Goal: Use online tool/utility: Utilize a website feature to perform a specific function

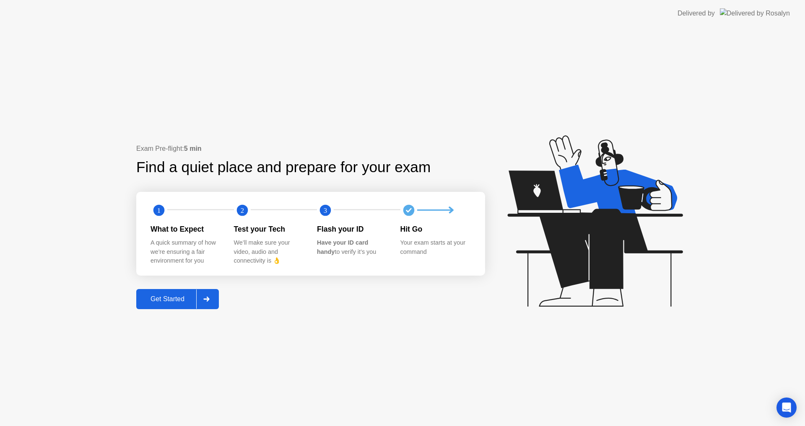
click at [409, 211] on div at bounding box center [441, 210] width 83 height 17
click at [407, 210] on circle at bounding box center [408, 210] width 11 height 11
click at [175, 301] on div "Get Started" at bounding box center [167, 299] width 57 height 8
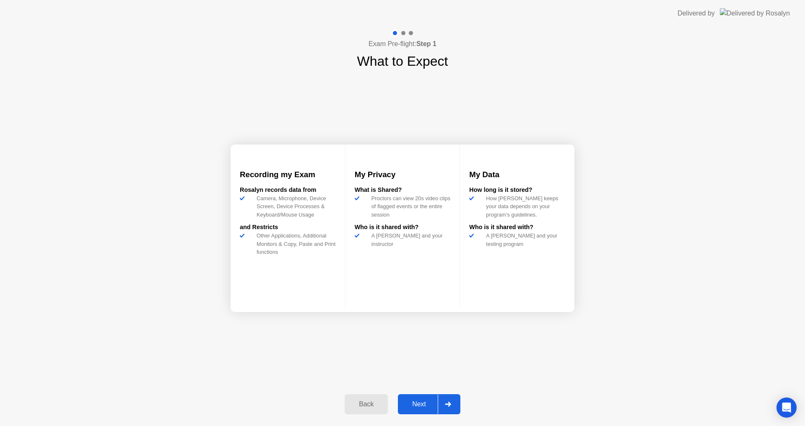
click at [422, 404] on div "Next" at bounding box center [418, 405] width 37 height 8
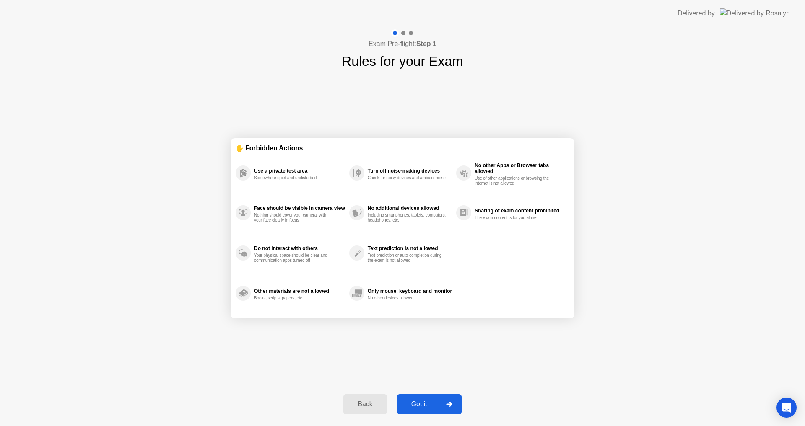
click at [420, 401] on div "Got it" at bounding box center [418, 405] width 39 height 8
select select "**********"
select select "*******"
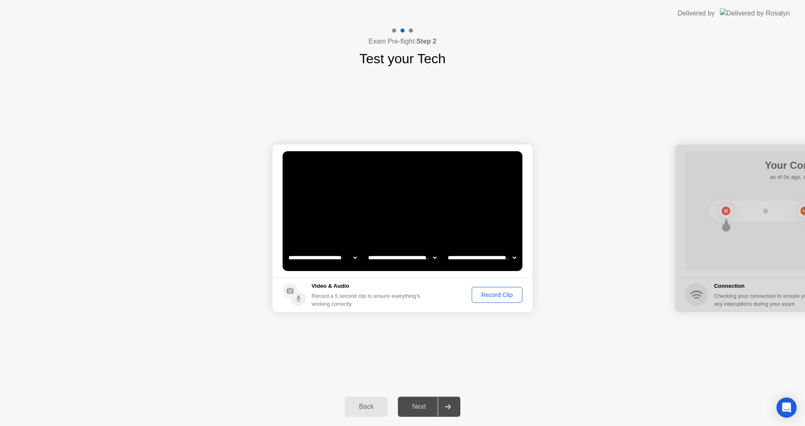
click at [496, 294] on div "Record Clip" at bounding box center [496, 295] width 45 height 7
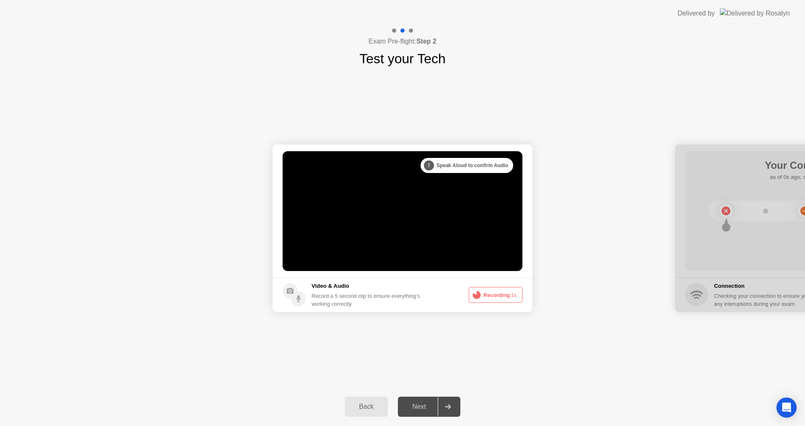
click at [429, 198] on video at bounding box center [402, 211] width 240 height 120
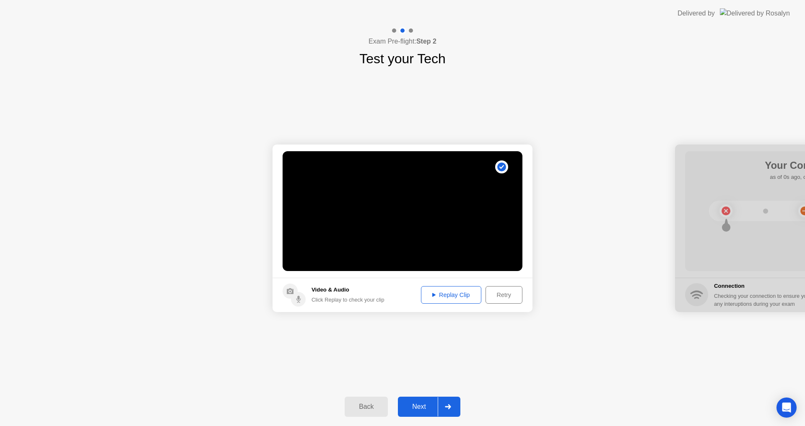
click at [434, 296] on div "Replay Clip" at bounding box center [451, 295] width 54 height 7
click at [433, 296] on icon at bounding box center [433, 295] width 3 height 4
click at [452, 409] on div at bounding box center [448, 406] width 20 height 19
